Goal: Navigation & Orientation: Find specific page/section

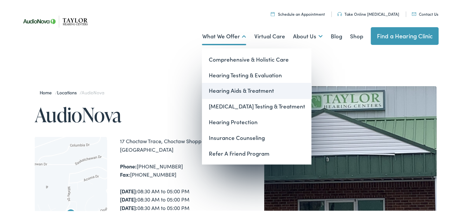
click at [217, 90] on link "Hearing Aids & Treatment" at bounding box center [256, 90] width 109 height 16
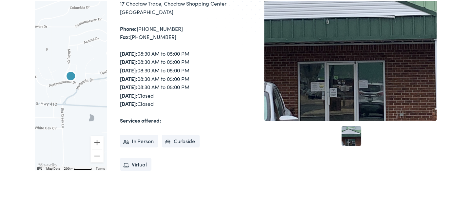
scroll to position [33, 0]
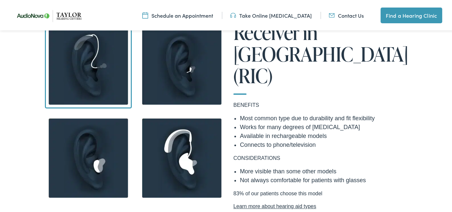
scroll to position [525, 0]
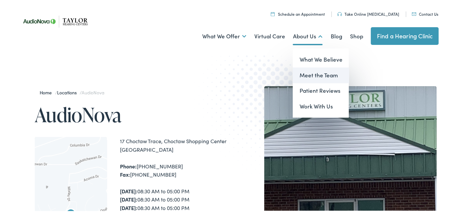
click at [301, 75] on link "Meet the Team" at bounding box center [321, 75] width 56 height 16
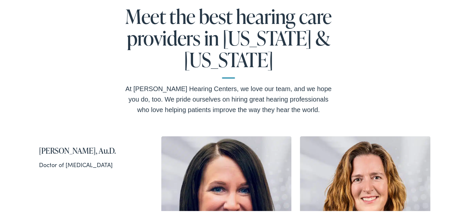
scroll to position [26, 0]
